Goal: Task Accomplishment & Management: Manage account settings

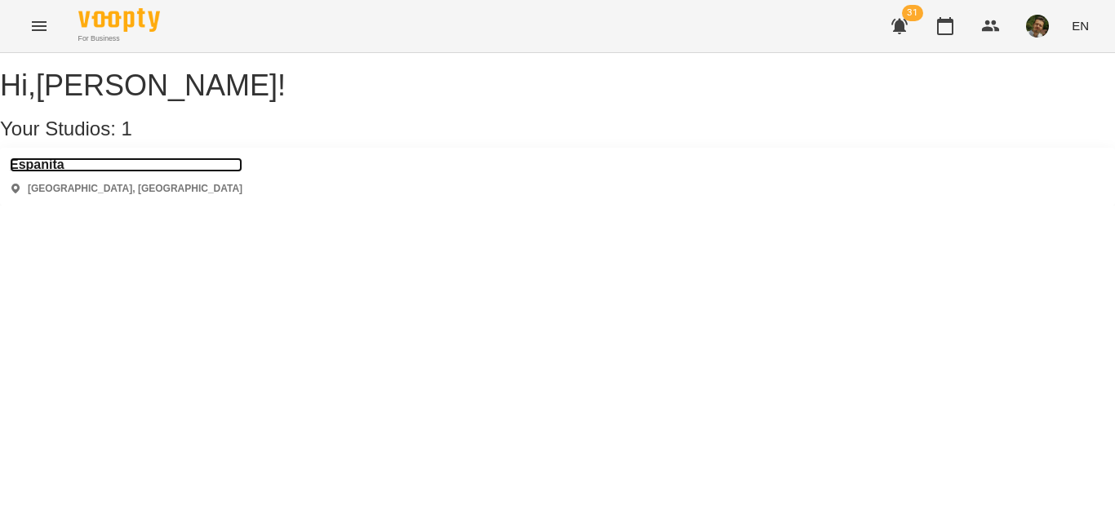
click at [73, 172] on h3 "Espanita" at bounding box center [126, 164] width 233 height 15
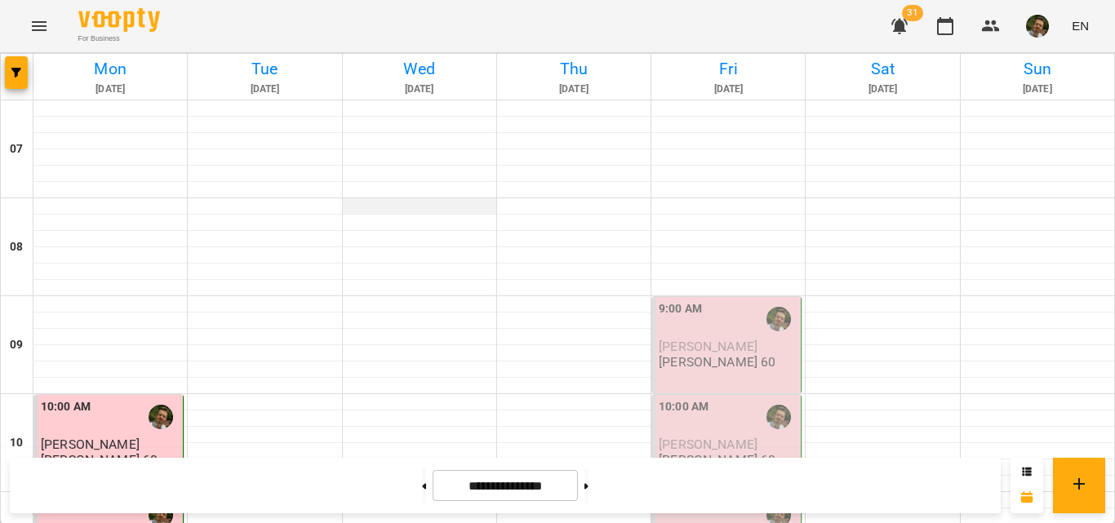
scroll to position [414, 0]
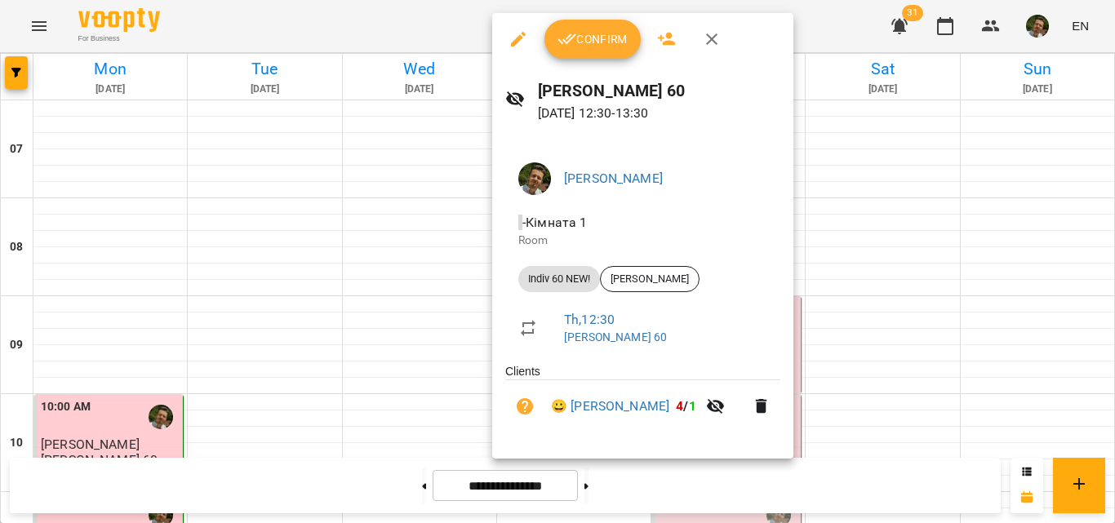
click at [623, 49] on span "Confirm" at bounding box center [592, 39] width 70 height 20
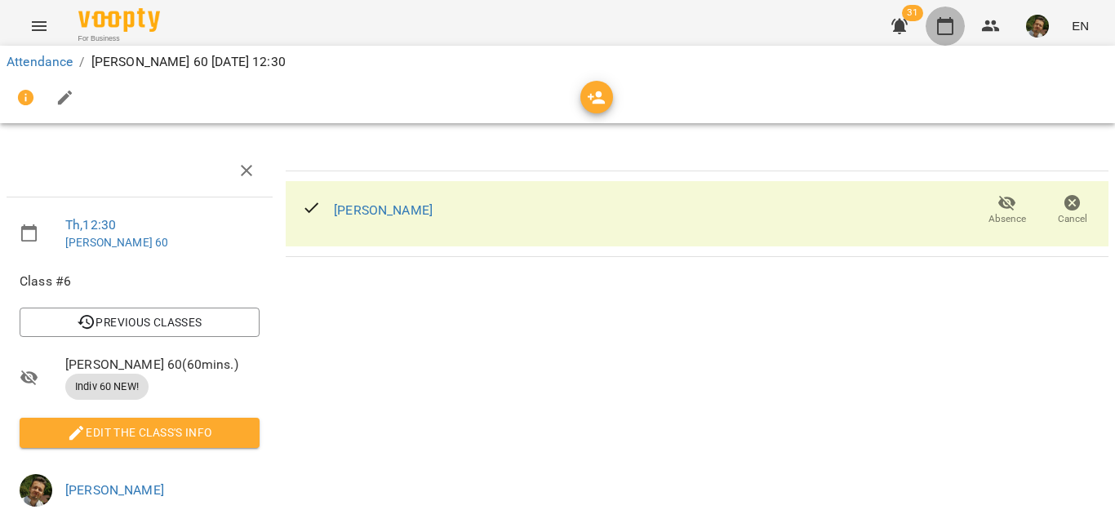
click at [951, 24] on icon "button" at bounding box center [945, 26] width 20 height 20
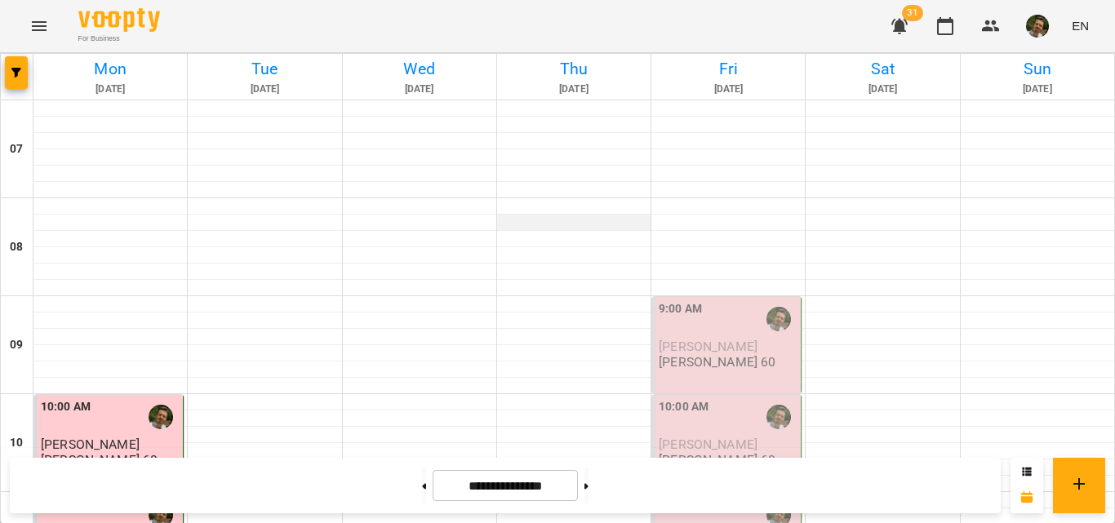
scroll to position [476, 0]
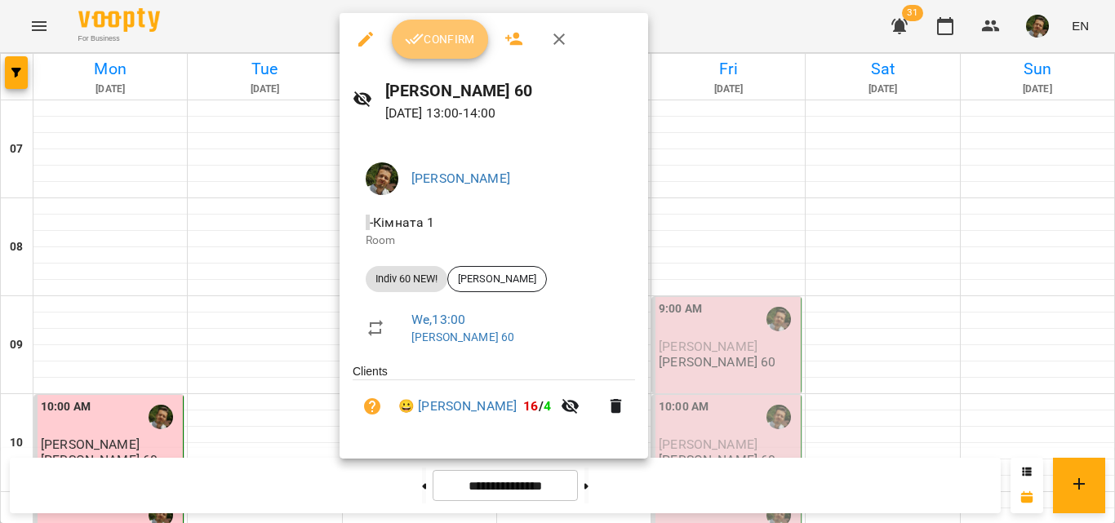
click at [432, 45] on span "Confirm" at bounding box center [440, 39] width 70 height 20
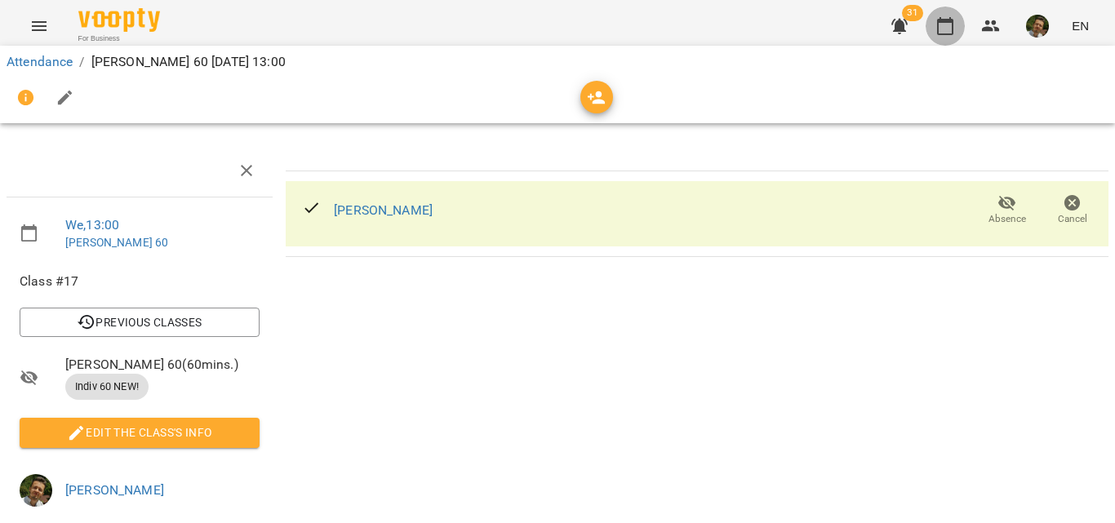
click at [934, 31] on button "button" at bounding box center [944, 26] width 39 height 39
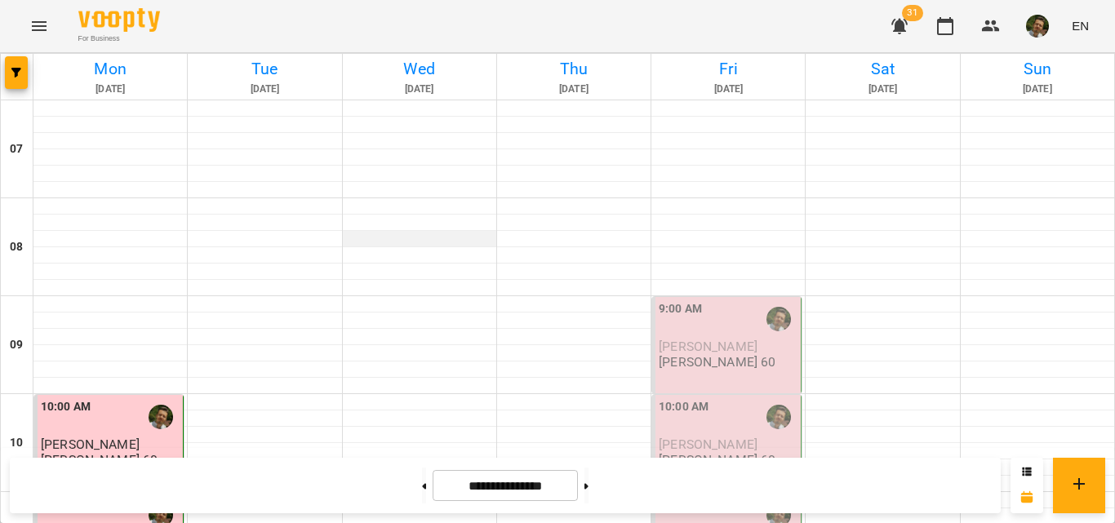
scroll to position [1009, 0]
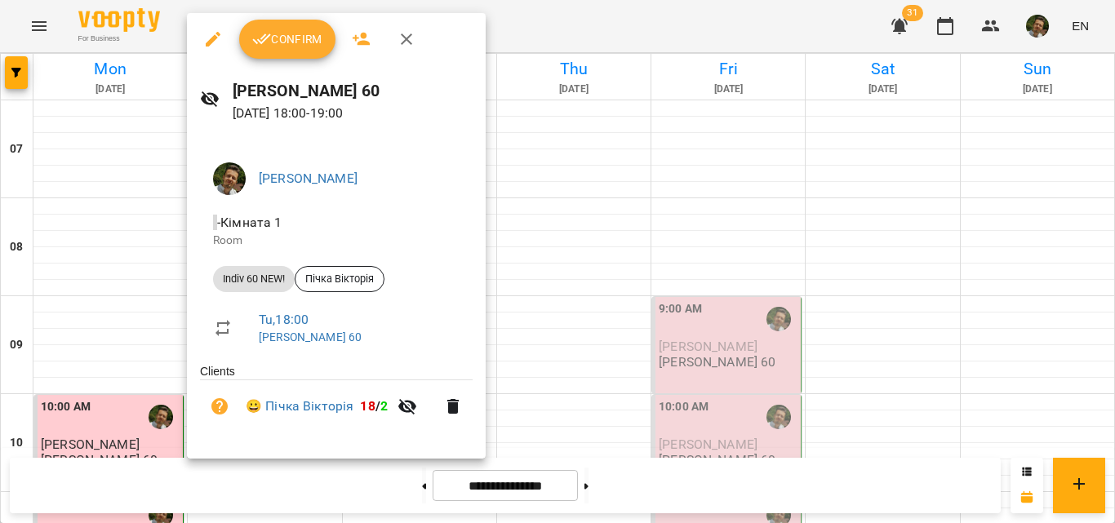
click at [305, 38] on span "Confirm" at bounding box center [287, 39] width 70 height 20
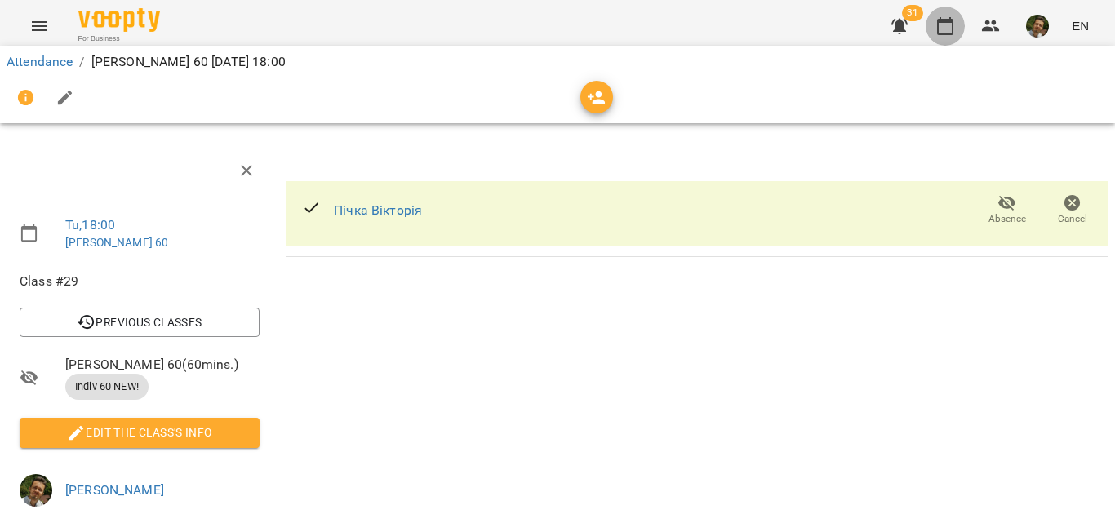
click at [949, 32] on icon "button" at bounding box center [945, 26] width 20 height 20
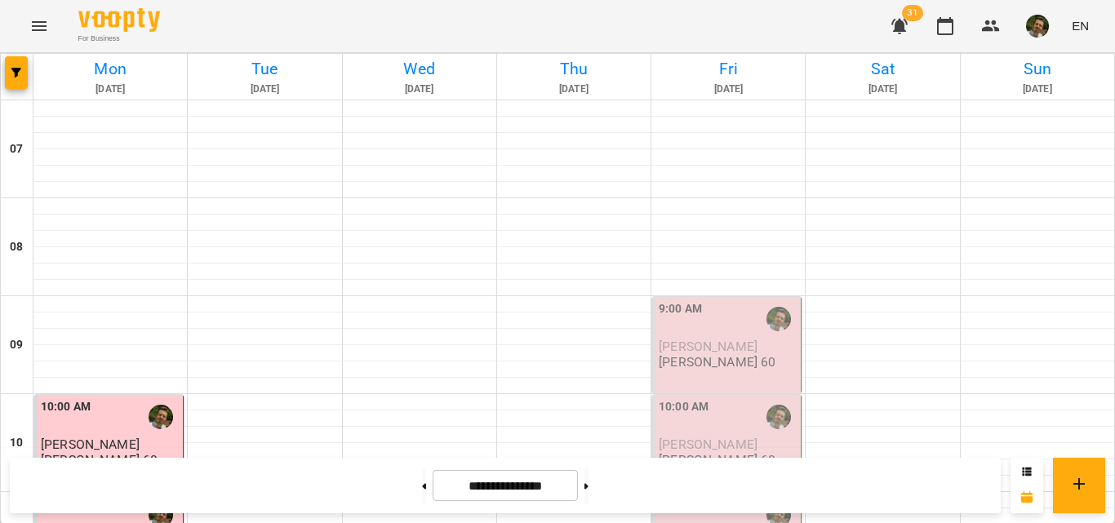
scroll to position [1154, 0]
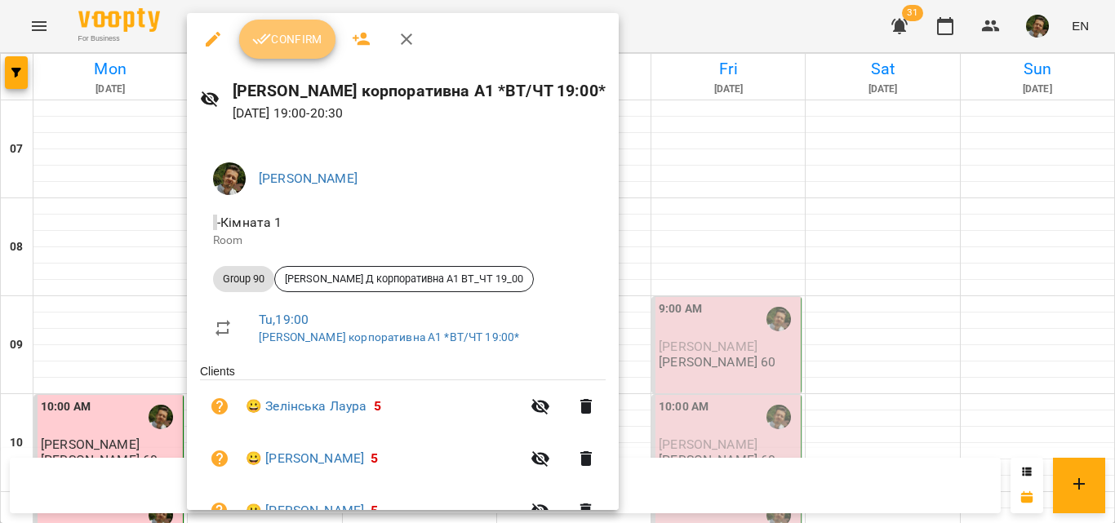
click at [282, 43] on span "Confirm" at bounding box center [287, 39] width 70 height 20
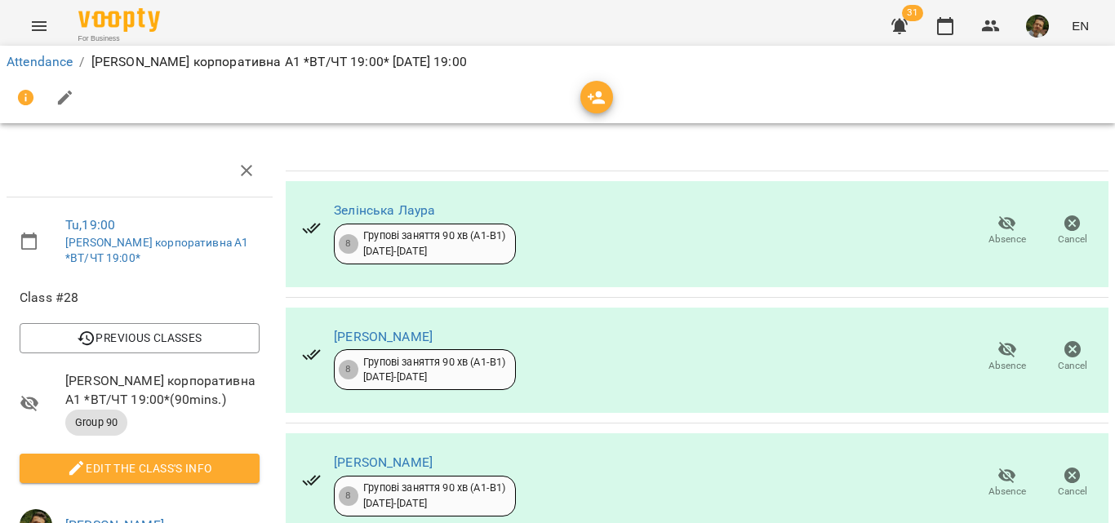
scroll to position [165, 0]
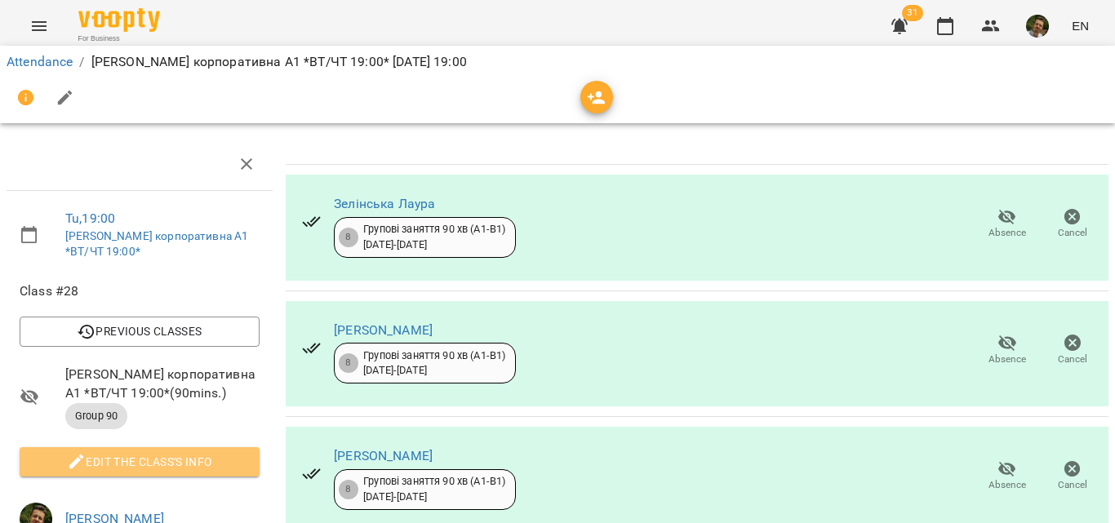
click at [179, 452] on span "Edit the class's Info" at bounding box center [140, 462] width 214 height 20
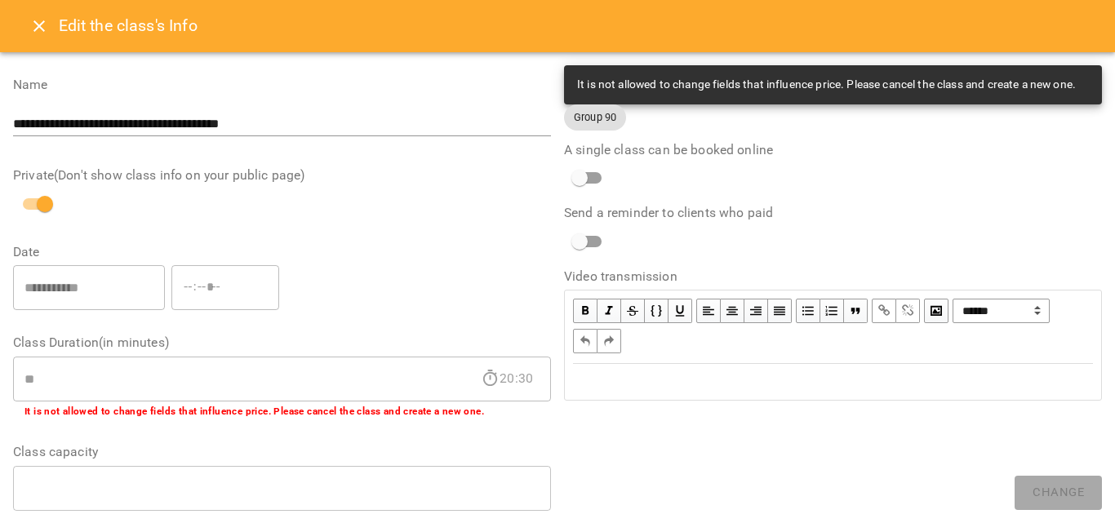
scroll to position [593, 0]
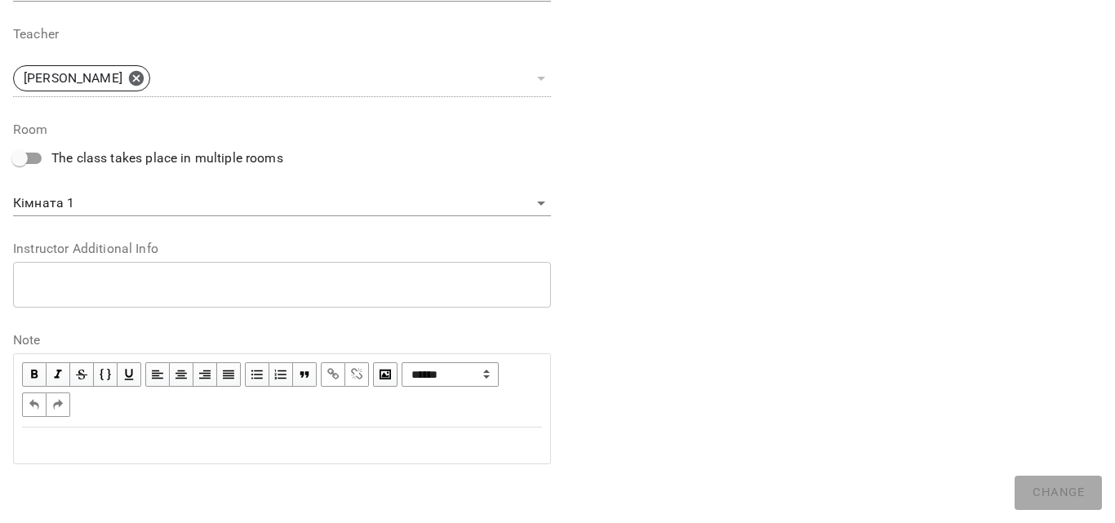
click at [118, 436] on div "Edit text" at bounding box center [282, 446] width 520 height 20
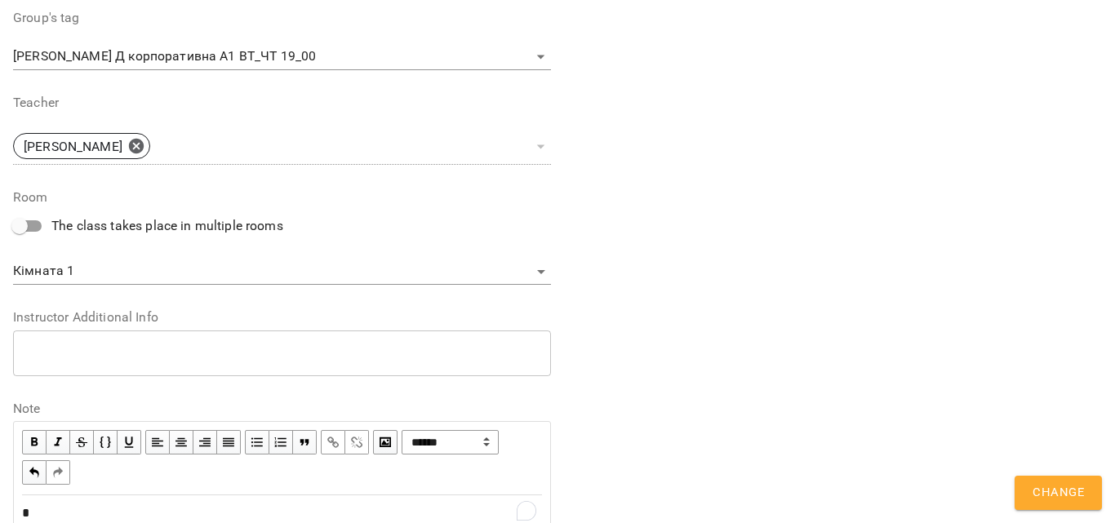
scroll to position [661, 0]
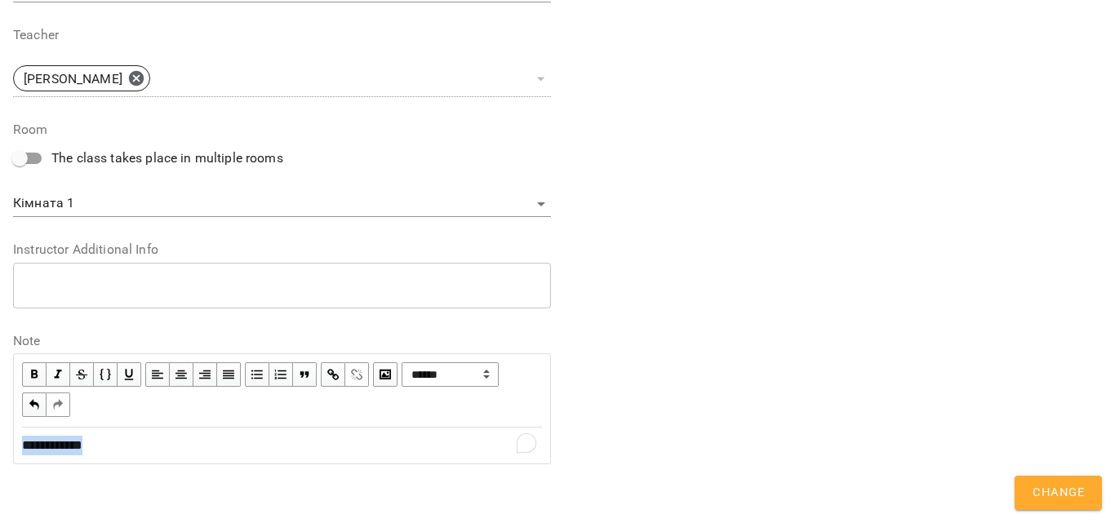
copy span "**********"
click at [1070, 500] on span "Change" at bounding box center [1057, 492] width 51 height 21
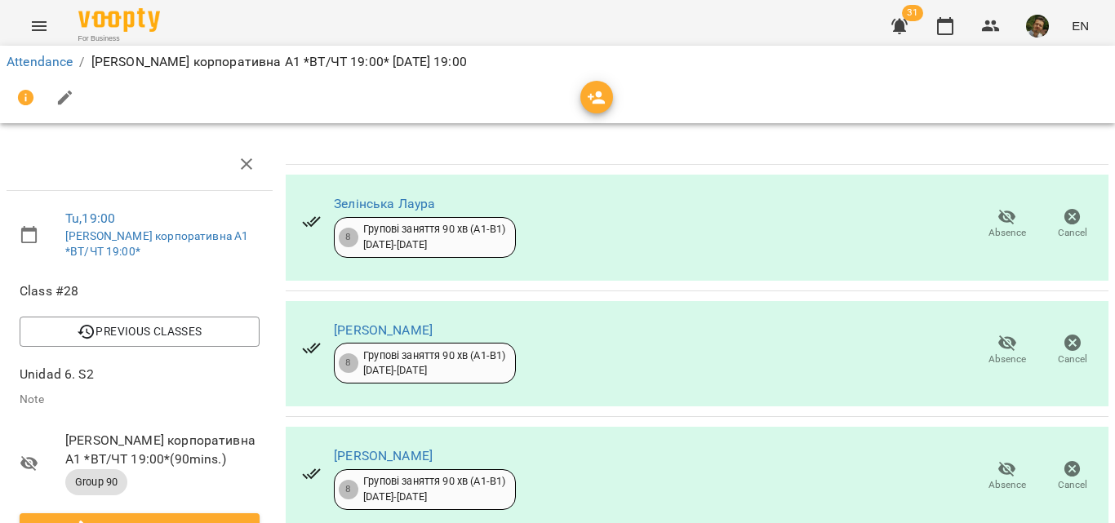
scroll to position [387, 0]
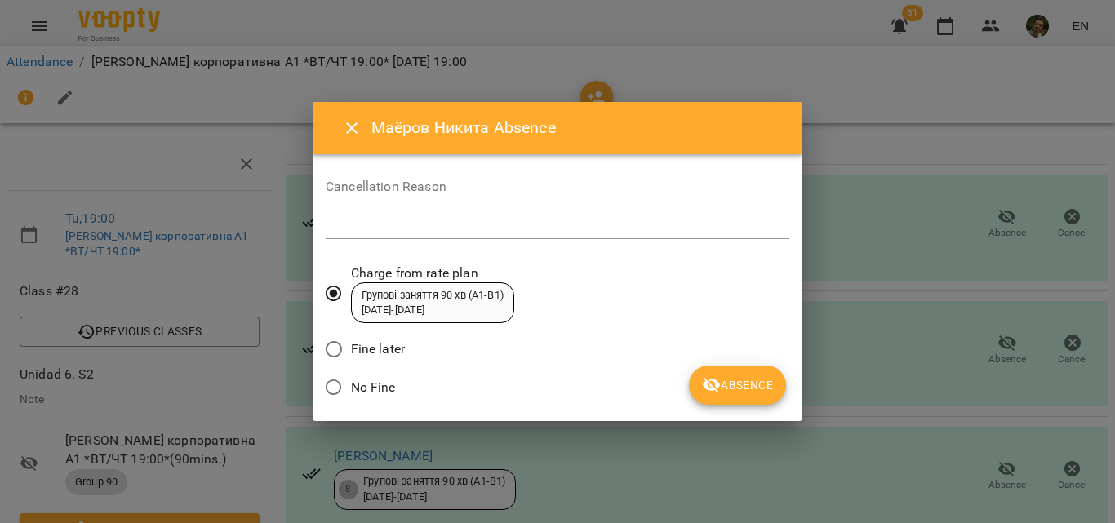
click at [381, 381] on span "No Fine" at bounding box center [373, 388] width 45 height 20
click at [738, 387] on span "Absence" at bounding box center [737, 385] width 71 height 20
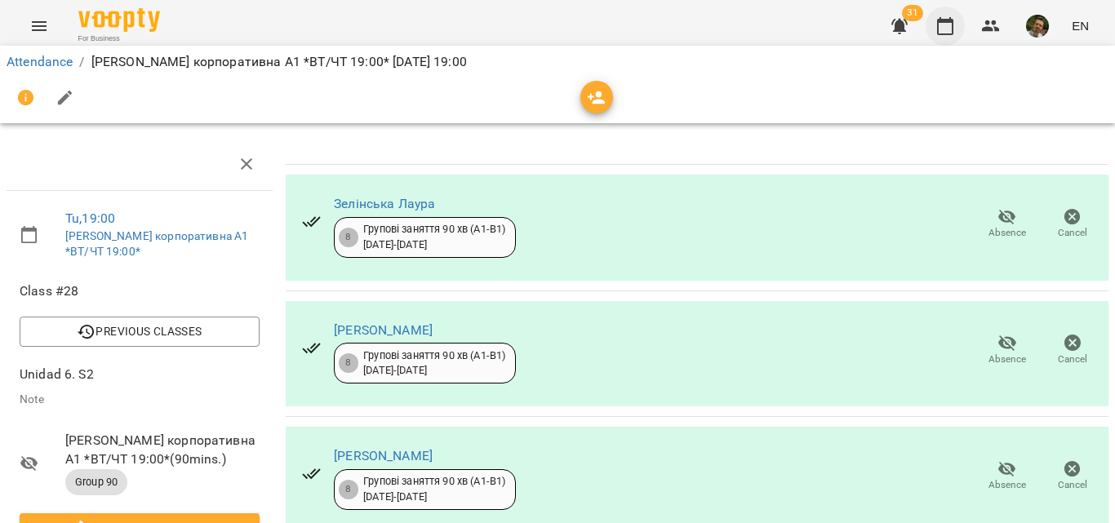
click at [956, 15] on button "button" at bounding box center [944, 26] width 39 height 39
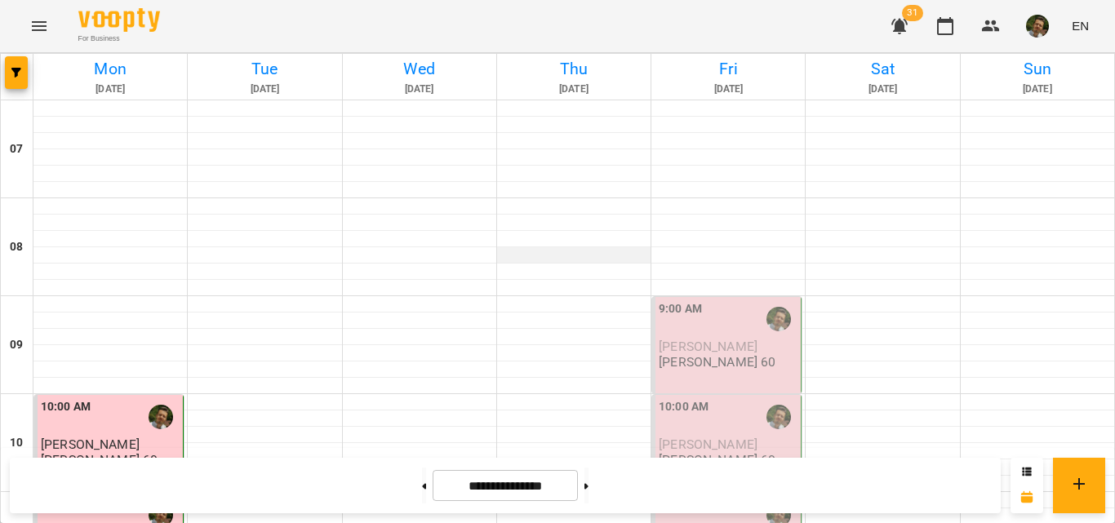
scroll to position [1177, 0]
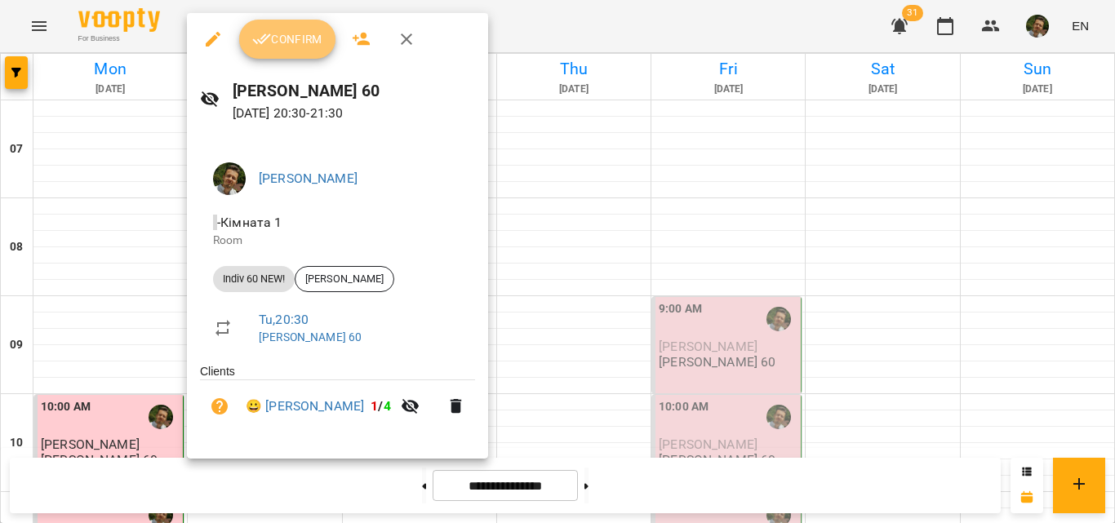
click at [279, 51] on button "Confirm" at bounding box center [287, 39] width 96 height 39
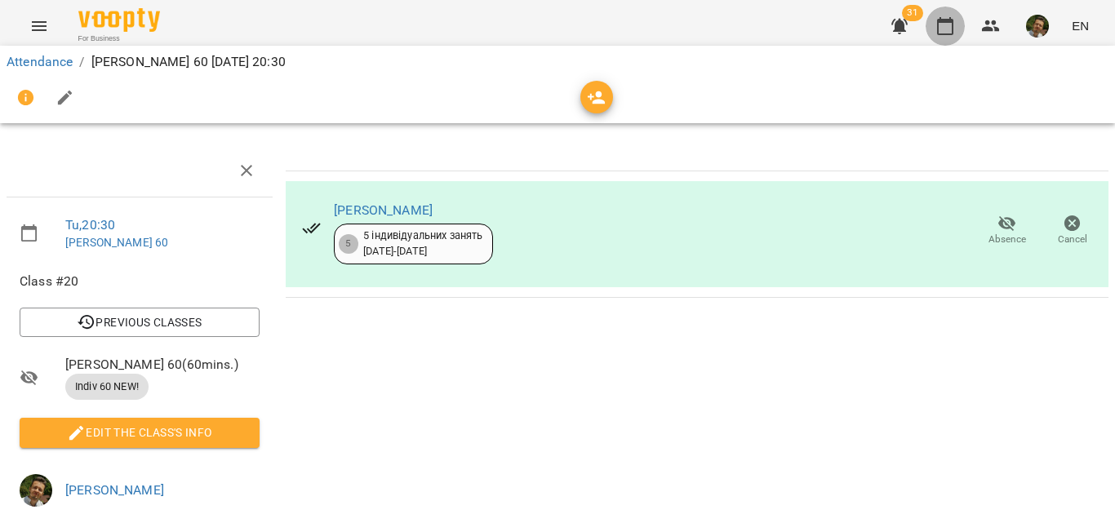
click at [942, 37] on button "button" at bounding box center [944, 26] width 39 height 39
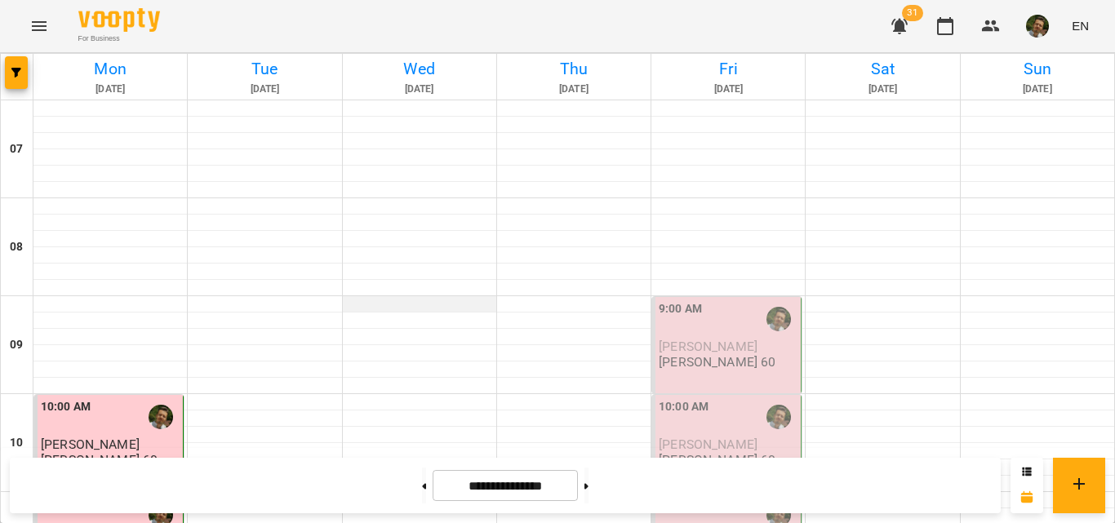
scroll to position [1162, 0]
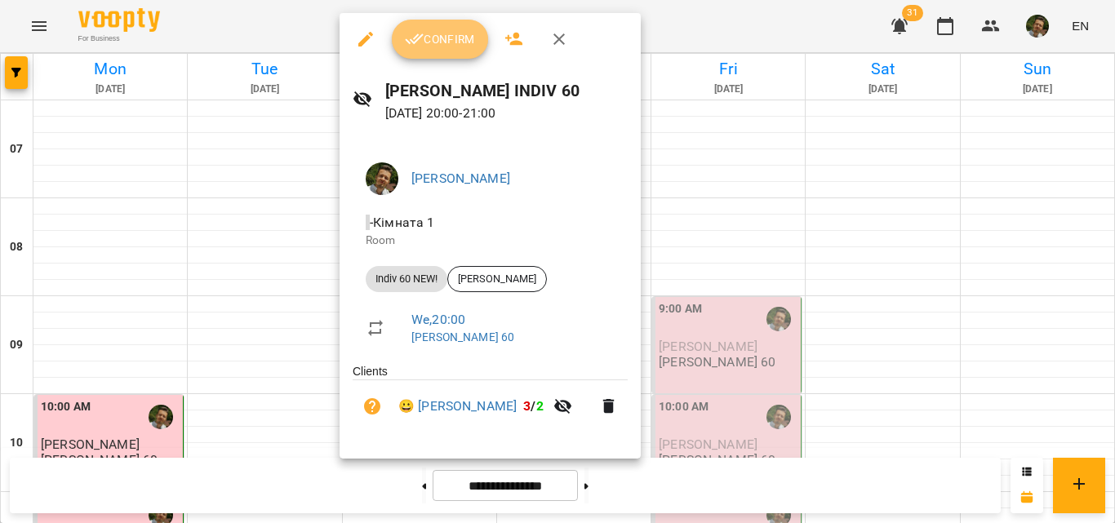
click at [450, 29] on span "Confirm" at bounding box center [440, 39] width 70 height 20
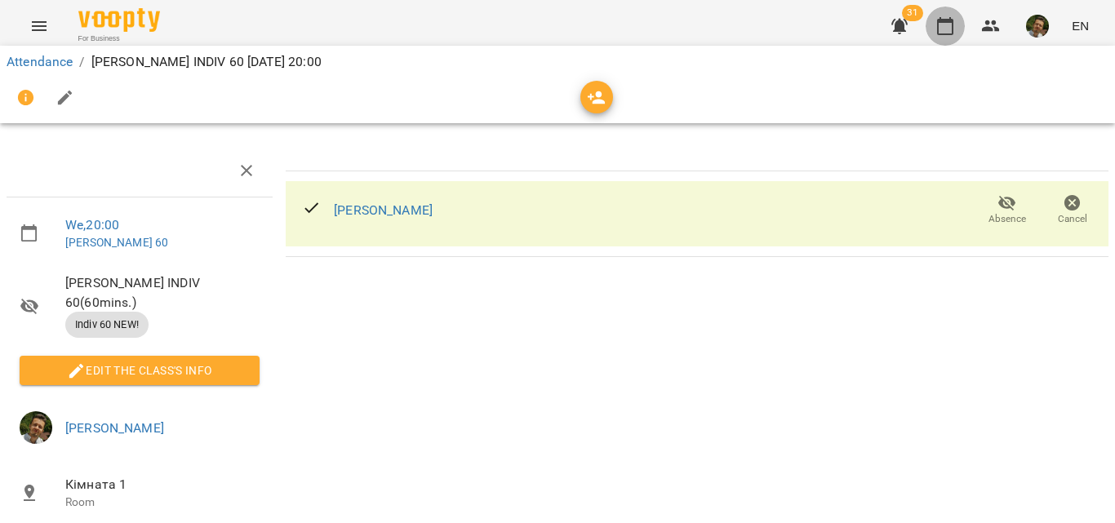
click at [943, 27] on icon "button" at bounding box center [945, 26] width 20 height 20
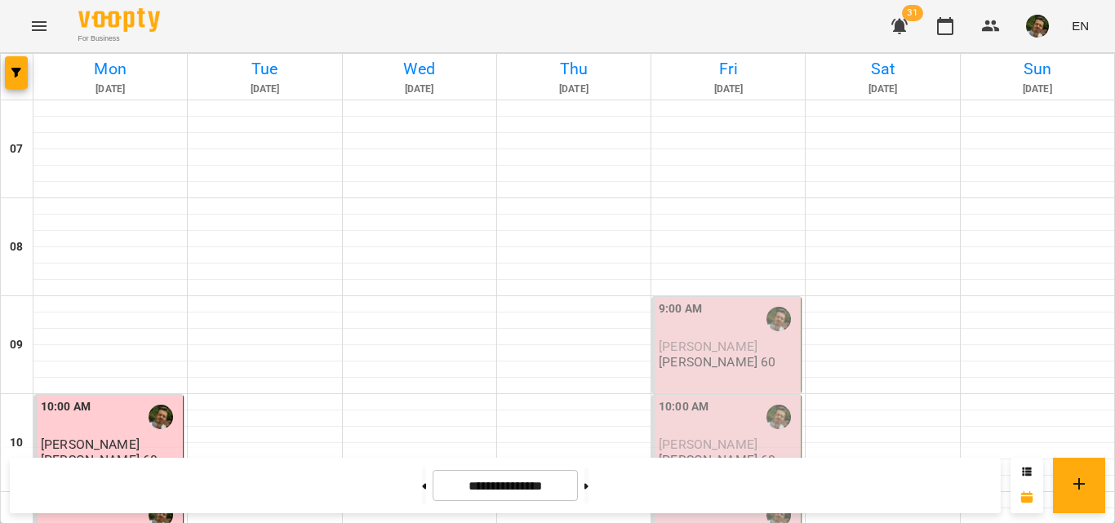
scroll to position [1058, 0]
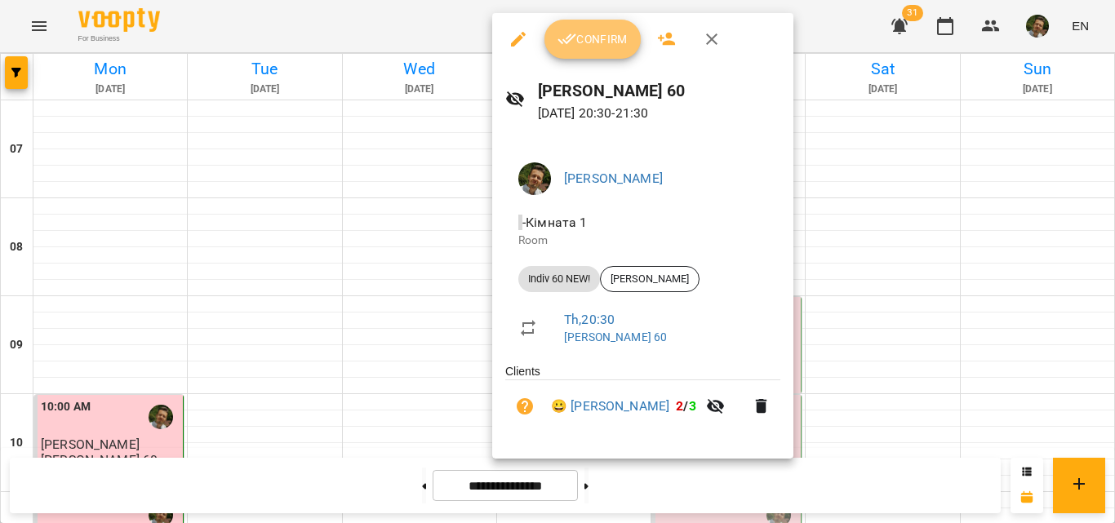
click at [602, 39] on span "Confirm" at bounding box center [592, 39] width 70 height 20
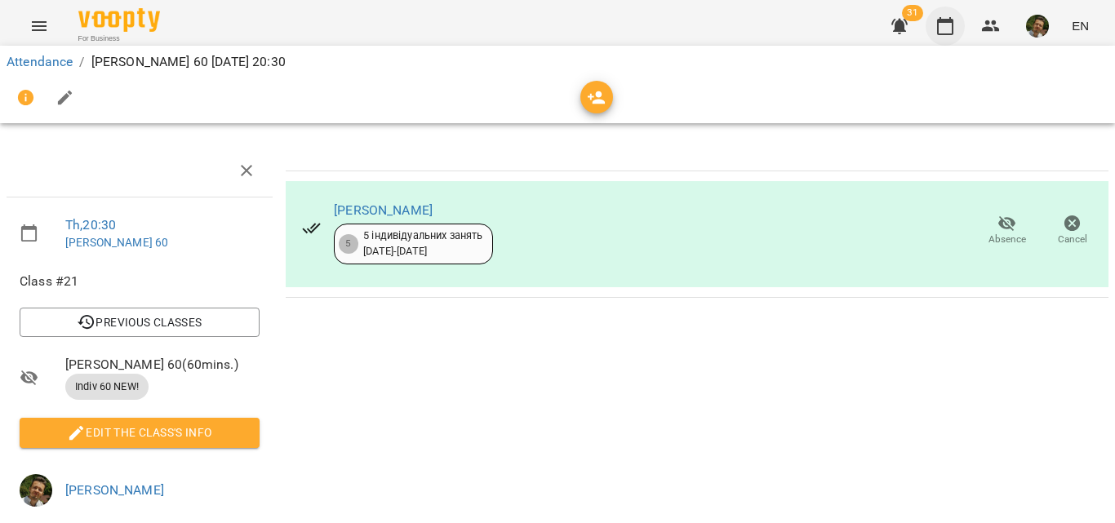
click at [939, 23] on icon "button" at bounding box center [945, 26] width 16 height 18
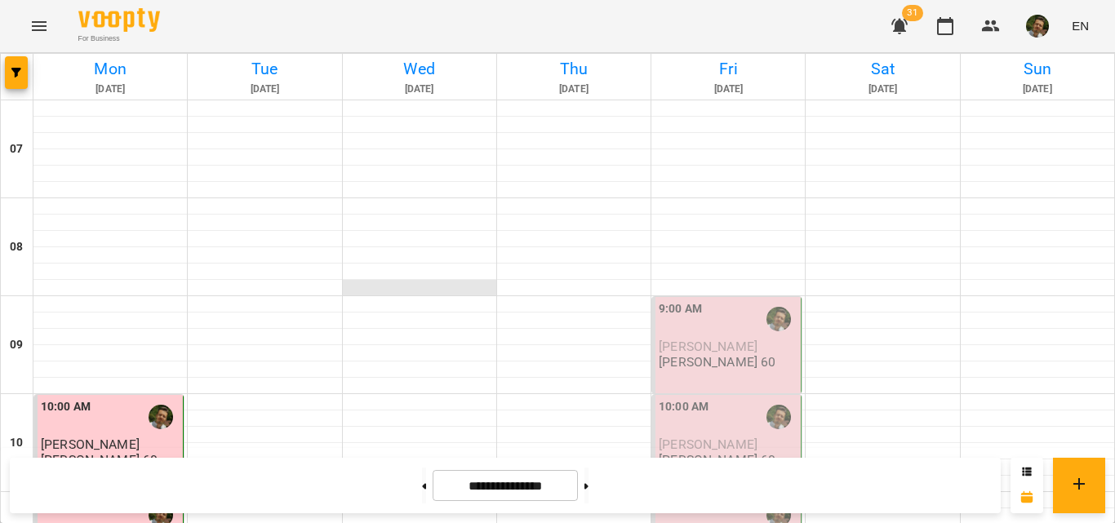
scroll to position [932, 0]
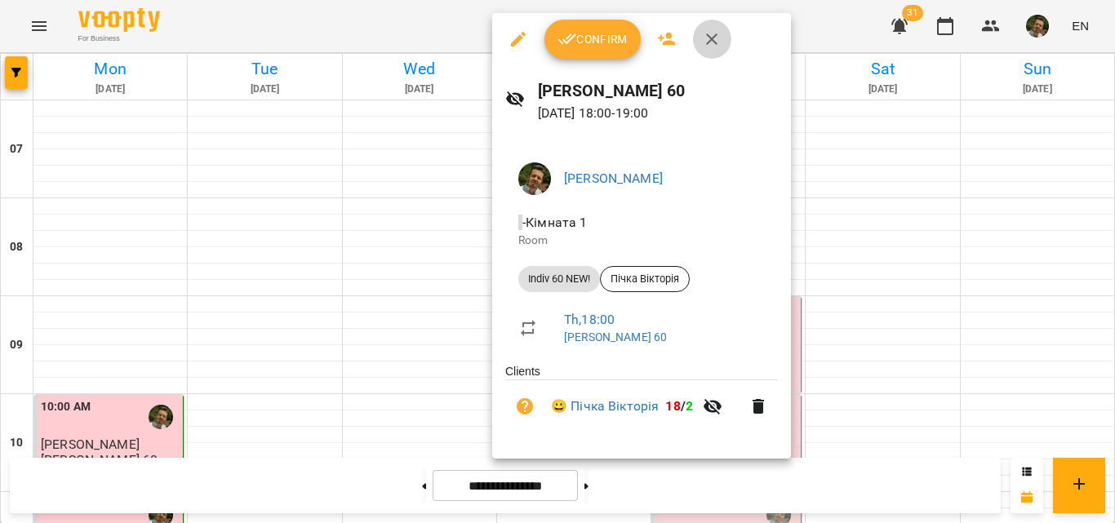
click at [709, 29] on icon "button" at bounding box center [712, 39] width 20 height 20
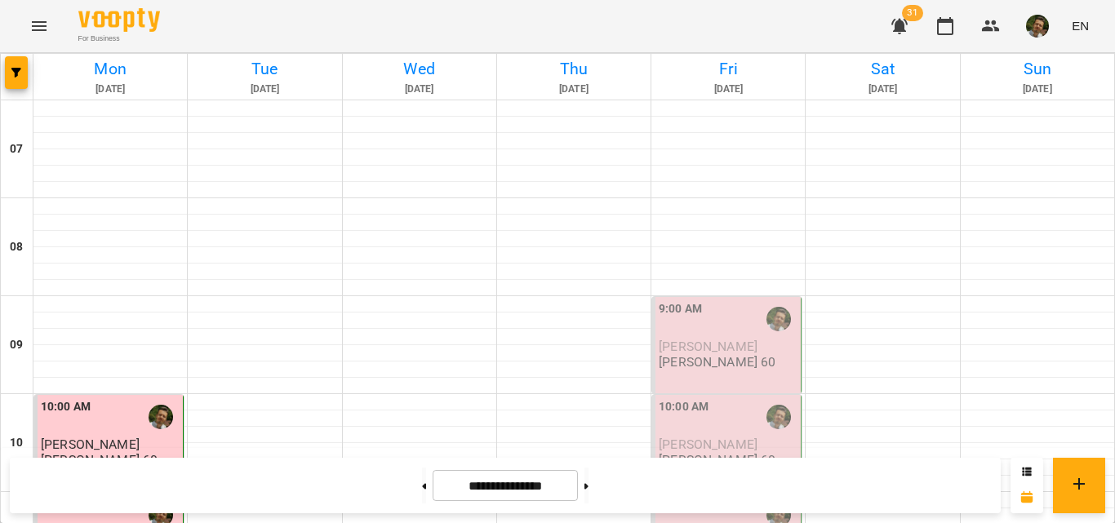
scroll to position [1075, 0]
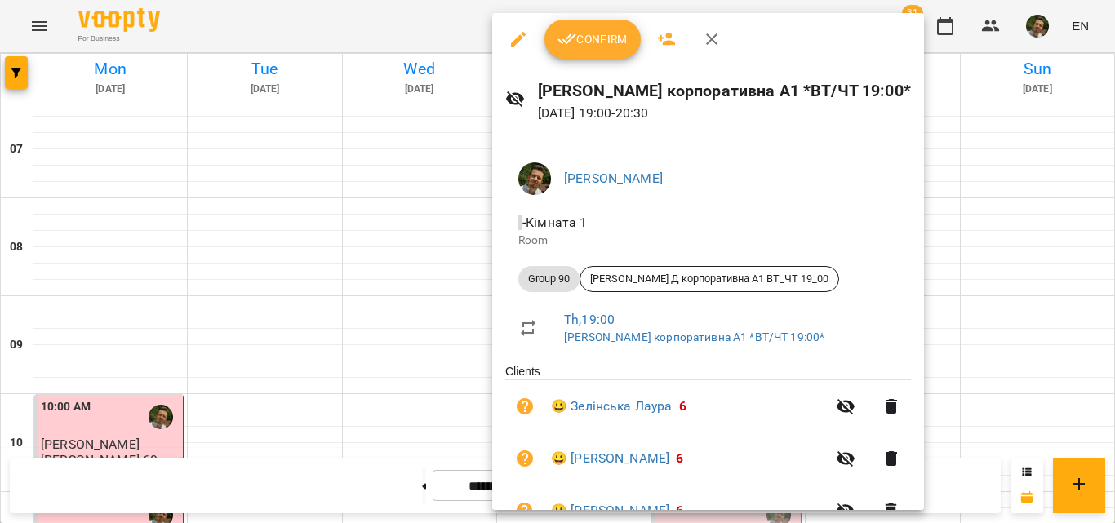
click at [597, 42] on span "Confirm" at bounding box center [592, 39] width 70 height 20
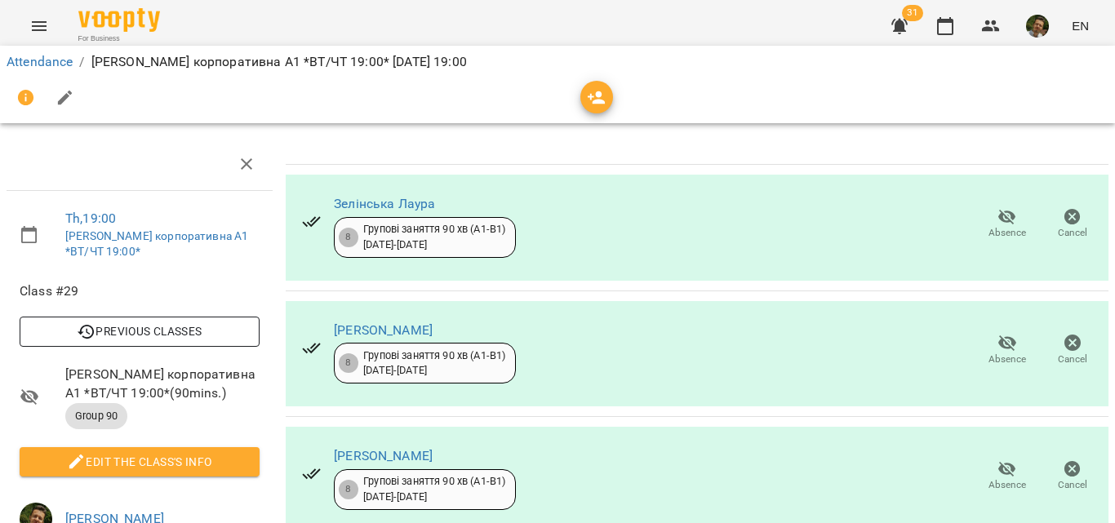
scroll to position [87, 0]
click at [191, 452] on span "Edit the class's Info" at bounding box center [140, 462] width 214 height 20
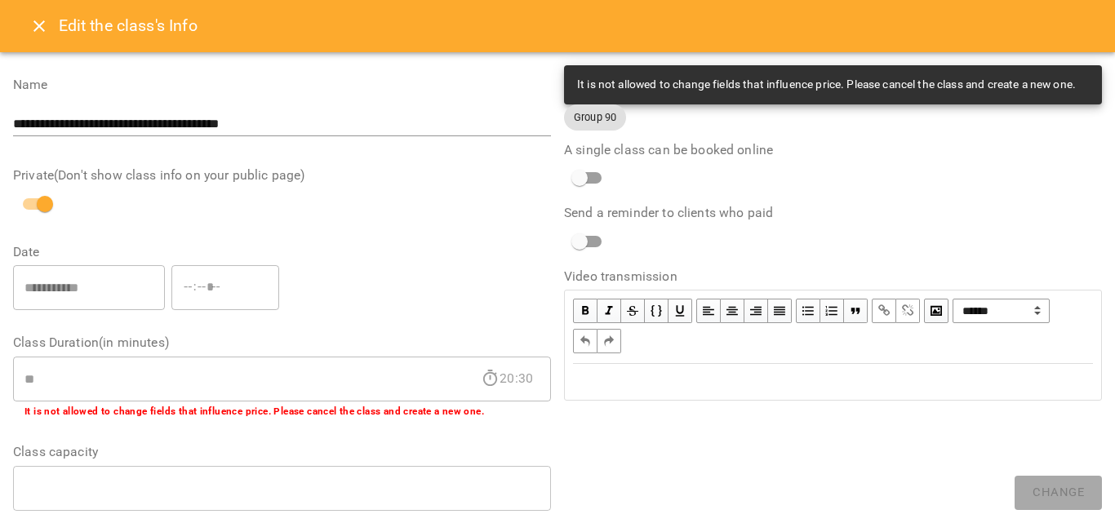
scroll to position [593, 0]
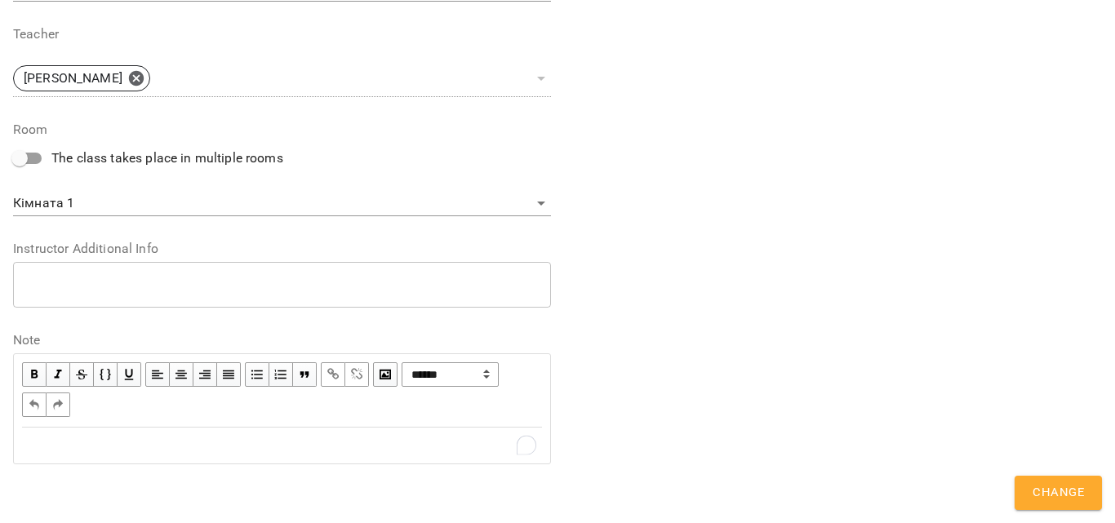
click at [157, 442] on div "To enrich screen reader interactions, please activate Accessibility in Grammarl…" at bounding box center [282, 446] width 520 height 20
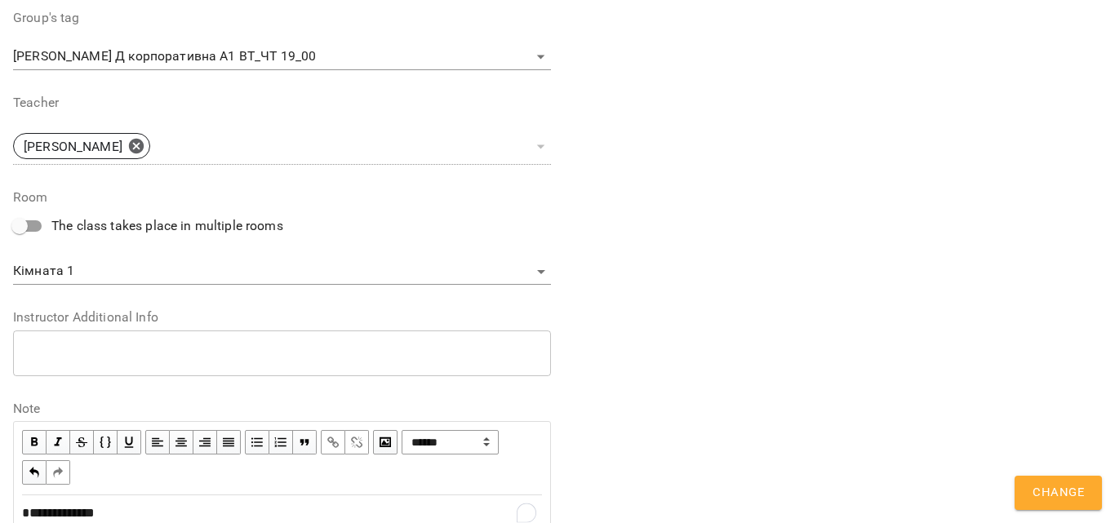
scroll to position [661, 0]
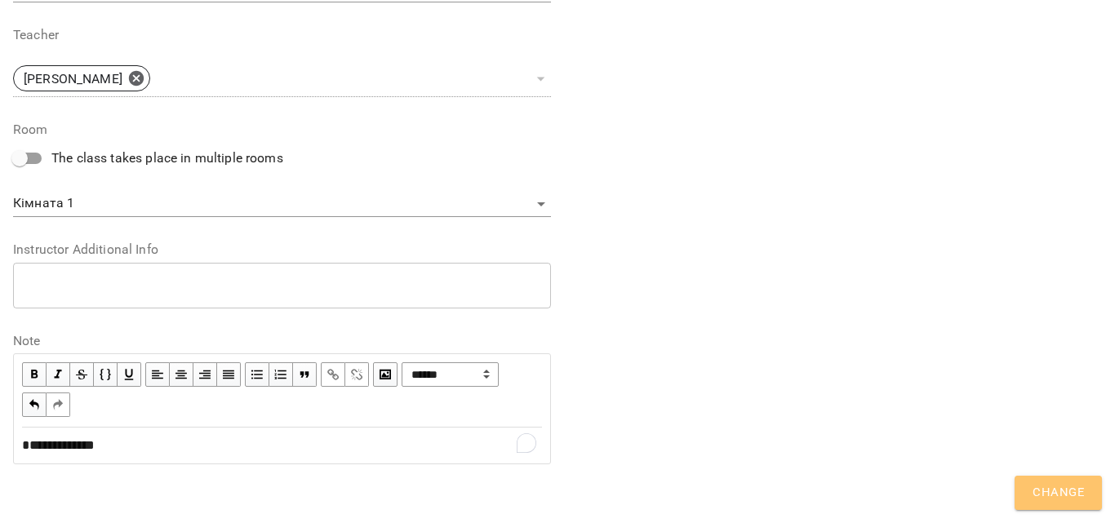
click at [1048, 485] on span "Change" at bounding box center [1057, 492] width 51 height 21
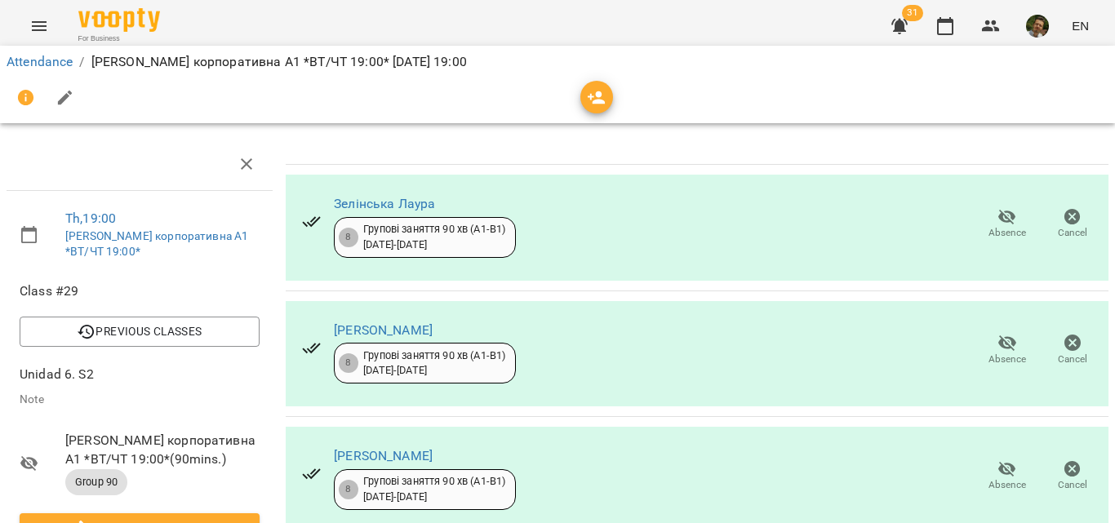
scroll to position [286, 0]
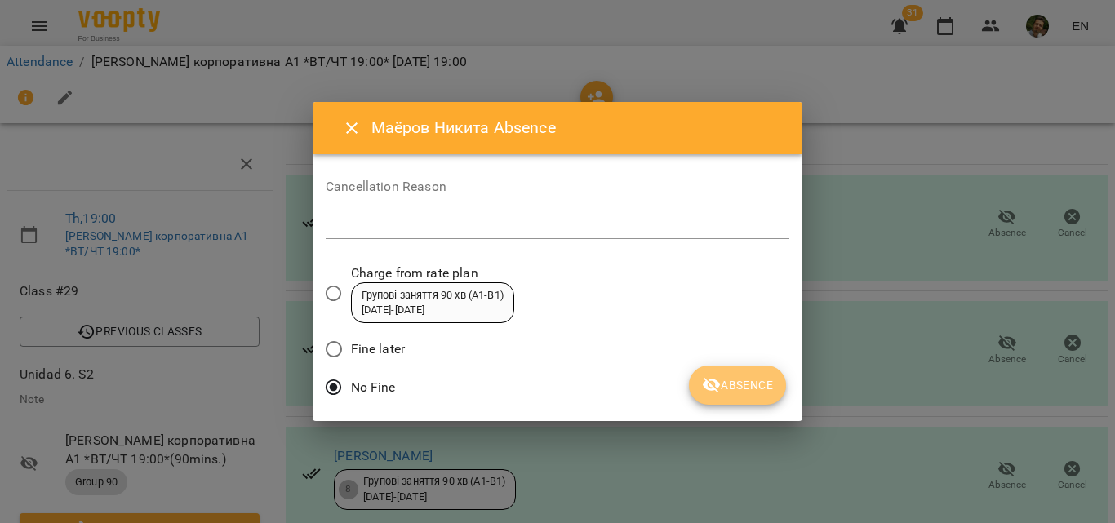
click at [748, 371] on button "Absence" at bounding box center [737, 385] width 97 height 39
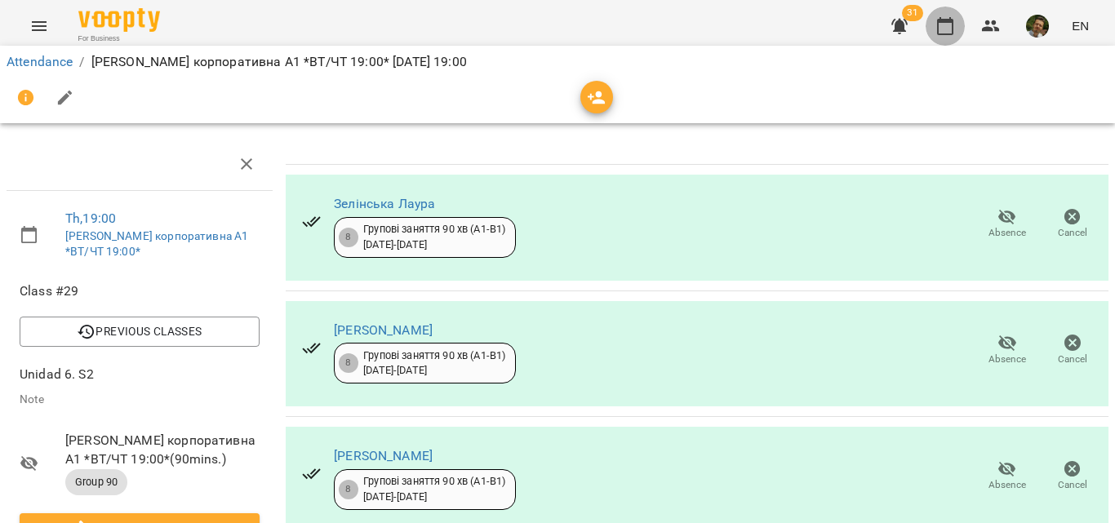
click at [940, 20] on icon "button" at bounding box center [945, 26] width 16 height 18
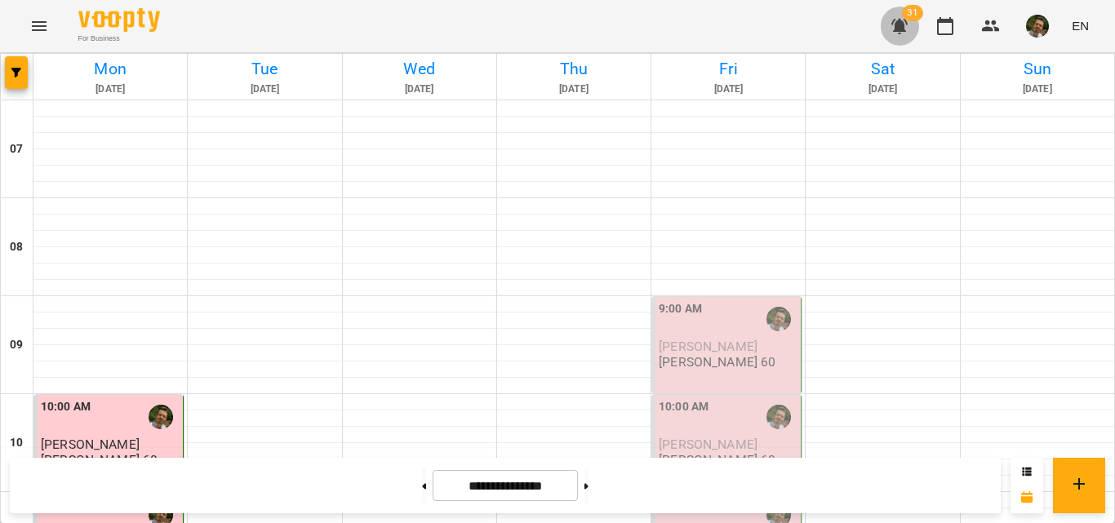
click at [905, 21] on icon "button" at bounding box center [899, 26] width 20 height 20
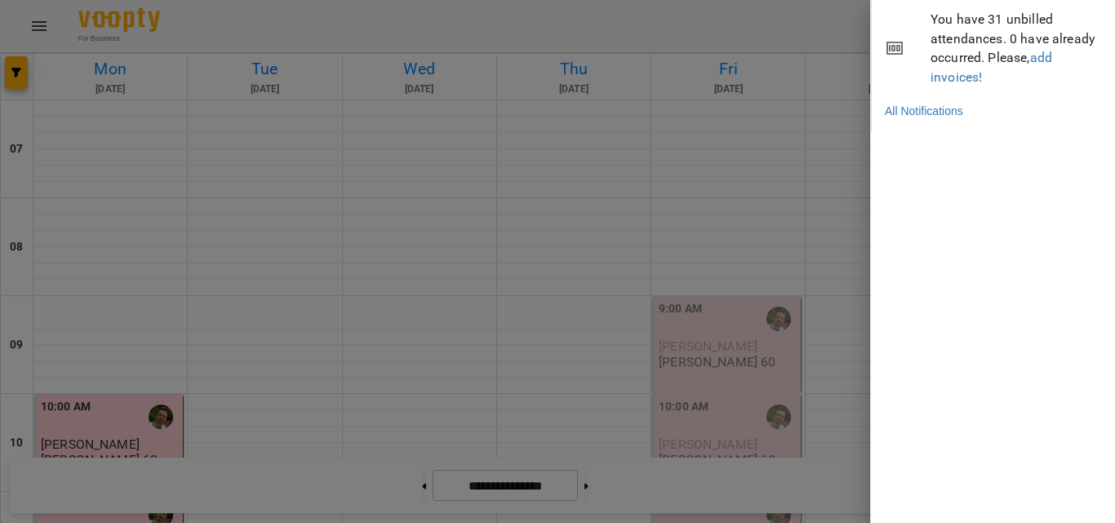
click at [809, 29] on div at bounding box center [557, 261] width 1115 height 523
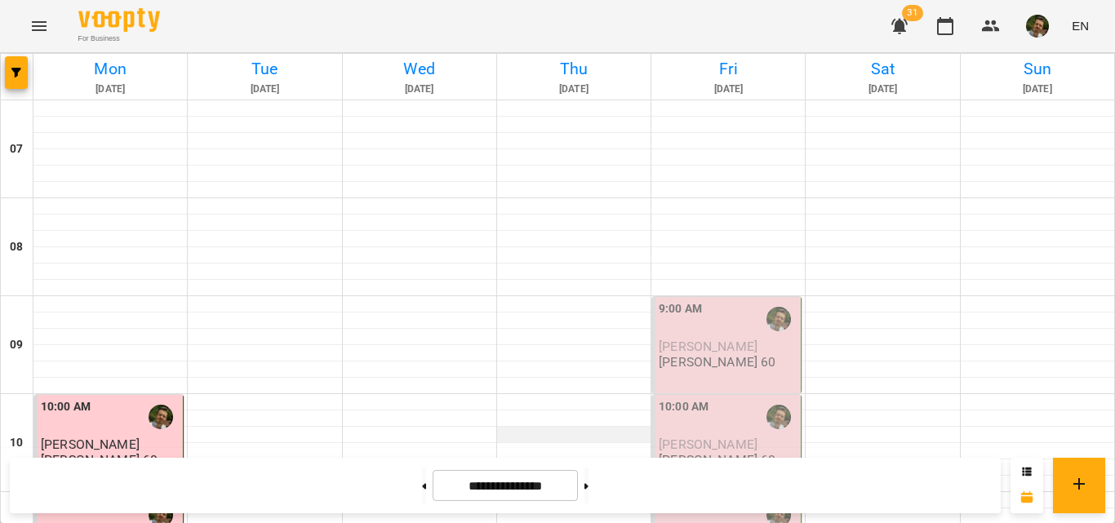
scroll to position [958, 0]
